Goal: Find specific page/section: Find specific page/section

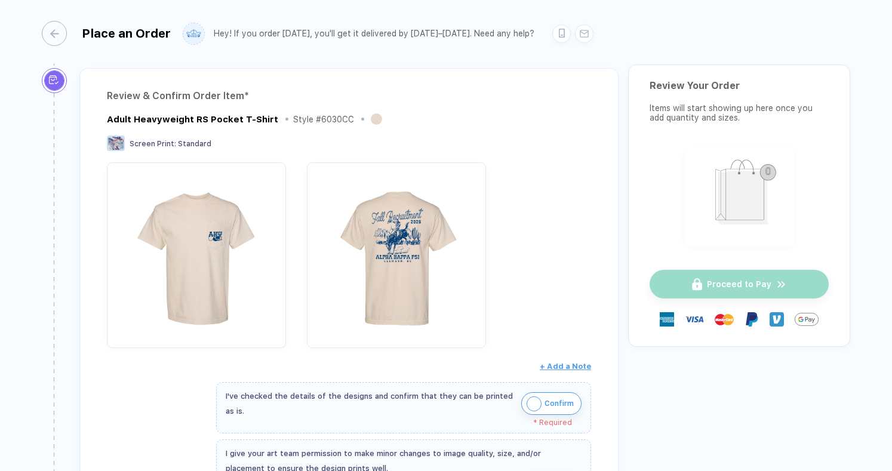
scroll to position [76, 0]
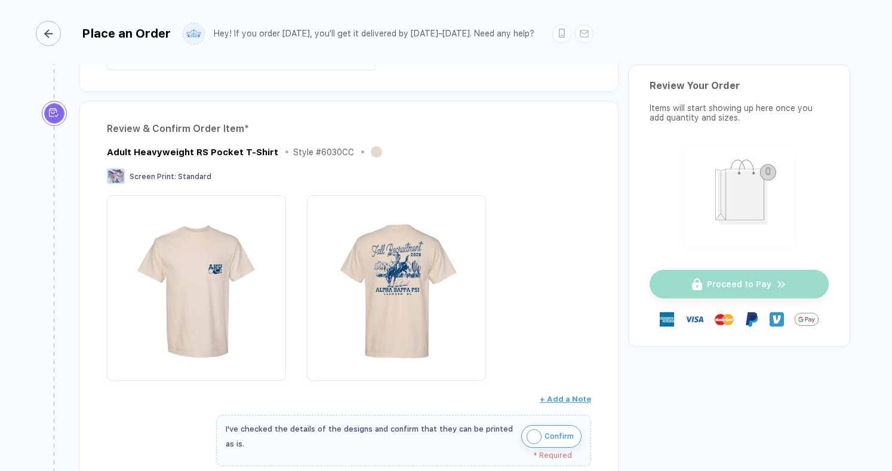
click at [59, 30] on div "button" at bounding box center [48, 33] width 25 height 25
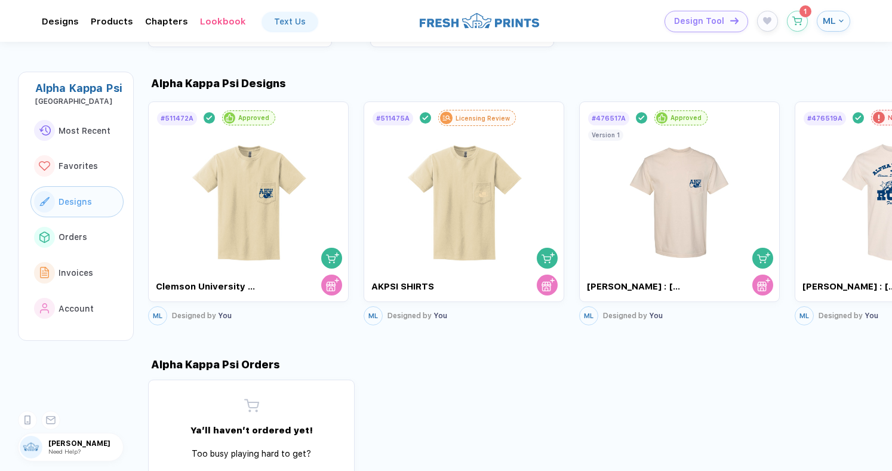
scroll to position [791, 0]
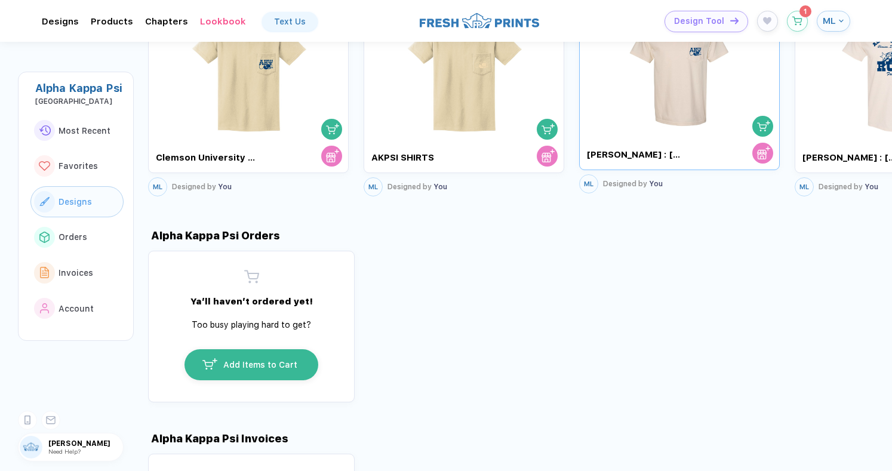
click at [681, 72] on img at bounding box center [680, 65] width 134 height 140
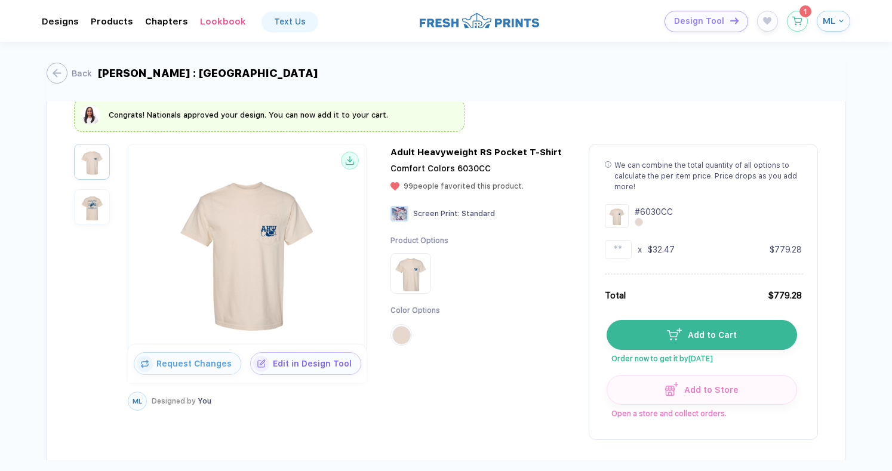
scroll to position [72, 0]
click at [109, 203] on button "button" at bounding box center [92, 207] width 36 height 36
